Goal: Navigation & Orientation: Go to known website

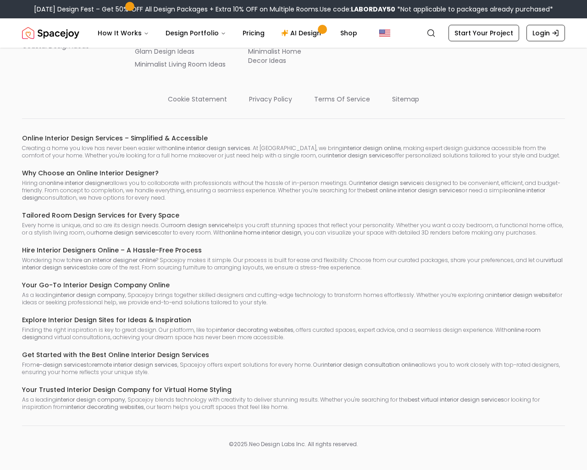
scroll to position [5021, 0]
